Goal: Task Accomplishment & Management: Use online tool/utility

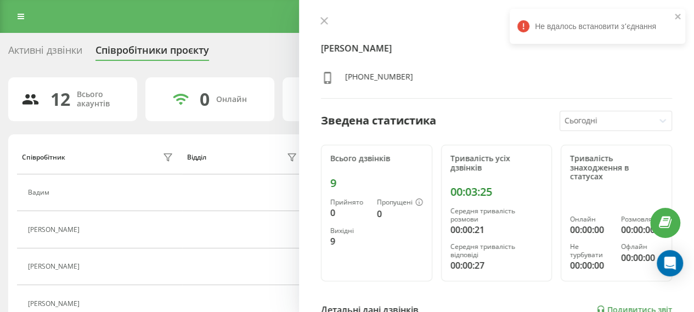
scroll to position [274, 0]
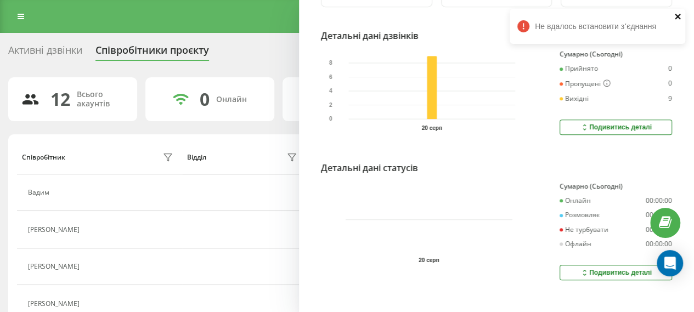
click at [677, 17] on icon "close" at bounding box center [676, 16] width 5 height 5
click at [628, 31] on link "Подивитись звіт" at bounding box center [634, 35] width 76 height 9
click at [612, 35] on link "Подивитись звіт" at bounding box center [634, 35] width 76 height 9
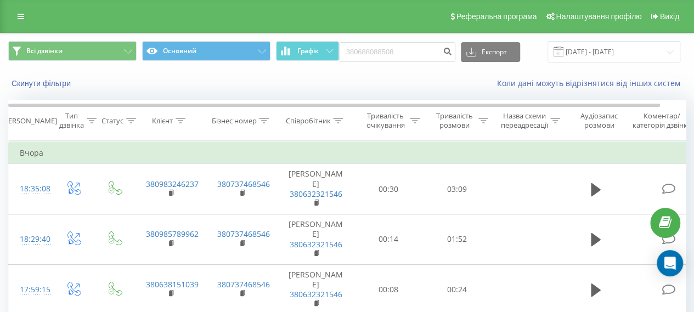
type input "380688088508"
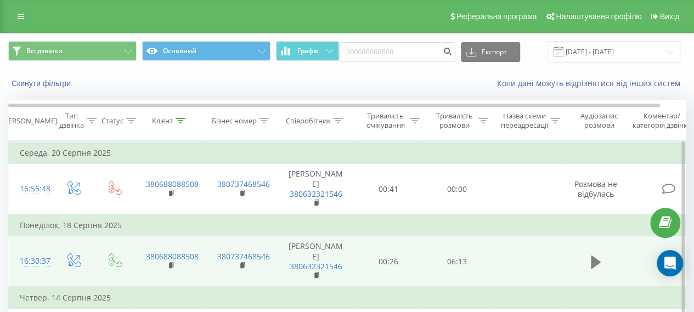
click at [589, 254] on button at bounding box center [595, 262] width 16 height 16
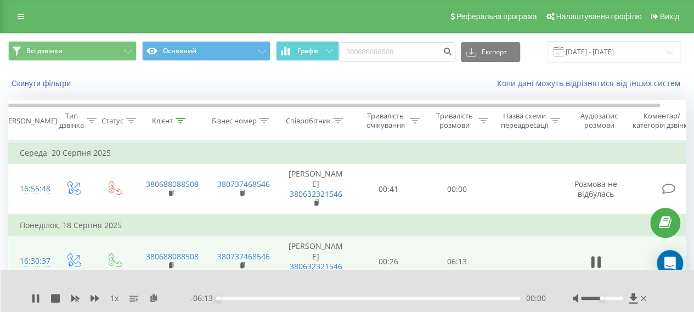
click at [487, 298] on div "00:00" at bounding box center [369, 298] width 302 height 3
click at [273, 298] on div "00:00" at bounding box center [369, 298] width 302 height 3
click at [352, 297] on div "00:00" at bounding box center [369, 298] width 302 height 3
click at [35, 301] on icon at bounding box center [35, 298] width 9 height 9
click at [631, 297] on icon at bounding box center [633, 298] width 8 height 10
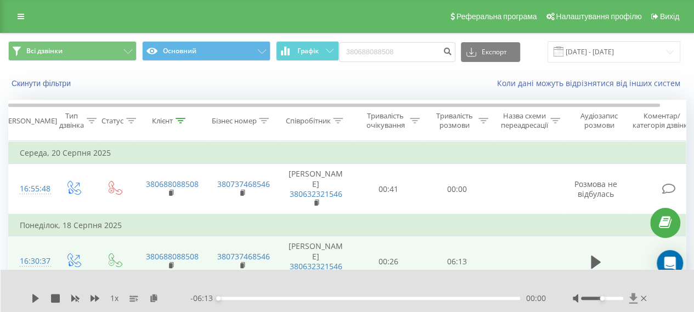
click at [632, 297] on icon at bounding box center [633, 298] width 8 height 10
click at [36, 299] on icon at bounding box center [35, 298] width 7 height 9
click at [38, 298] on icon at bounding box center [38, 298] width 2 height 9
click at [31, 299] on icon at bounding box center [35, 298] width 9 height 9
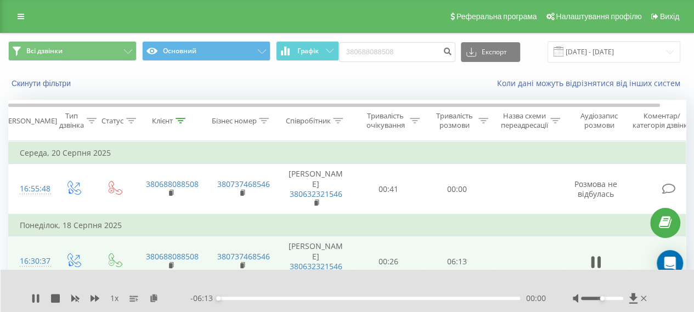
click at [421, 299] on div "00:00" at bounding box center [369, 298] width 302 height 3
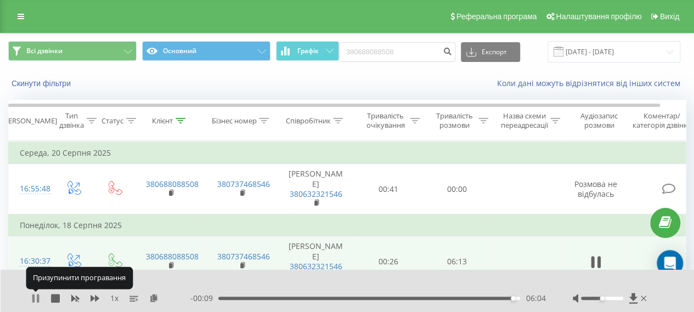
click at [35, 295] on icon at bounding box center [35, 298] width 9 height 9
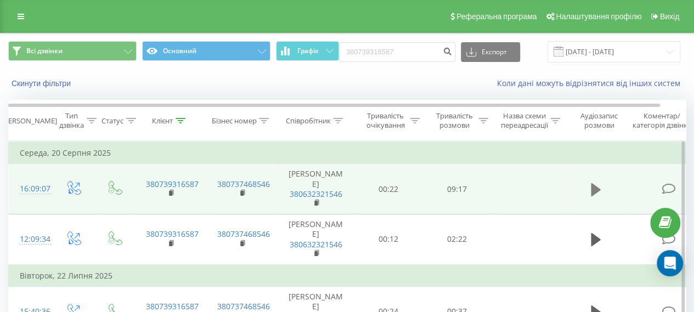
click at [594, 183] on icon at bounding box center [596, 189] width 10 height 13
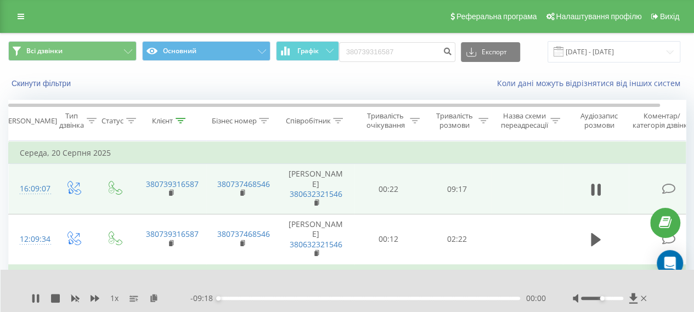
click at [365, 298] on div "00:00" at bounding box center [369, 298] width 302 height 3
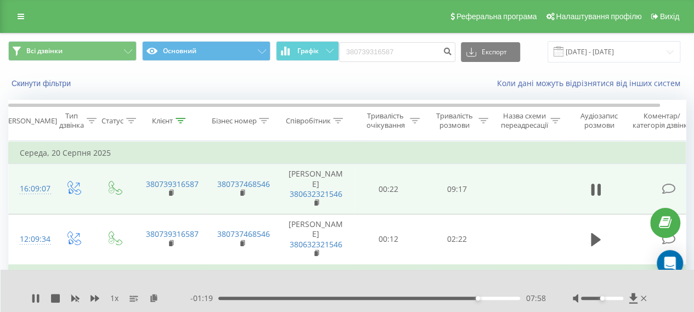
click at [611, 298] on div at bounding box center [602, 298] width 42 height 3
